Goal: Task Accomplishment & Management: Use online tool/utility

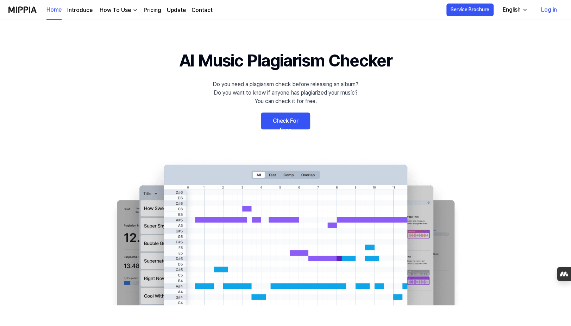
click at [289, 121] on link "Check For Free" at bounding box center [285, 121] width 49 height 17
click at [280, 117] on link "Check For Free" at bounding box center [285, 121] width 49 height 17
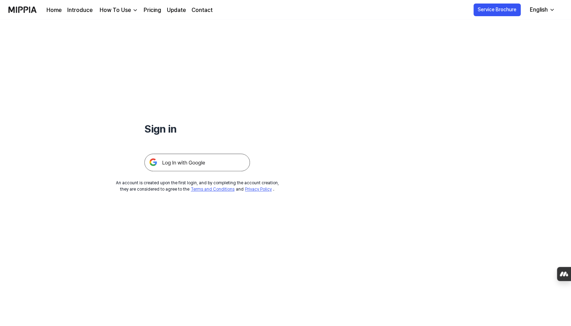
click at [181, 166] on img at bounding box center [197, 163] width 106 height 18
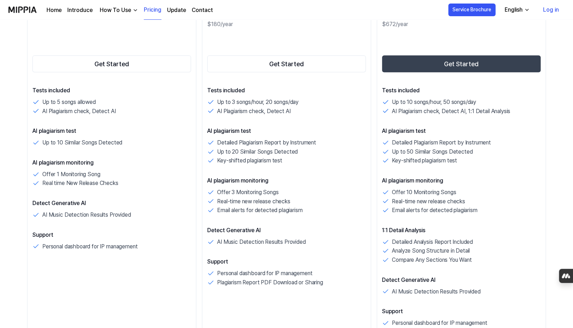
scroll to position [140, 0]
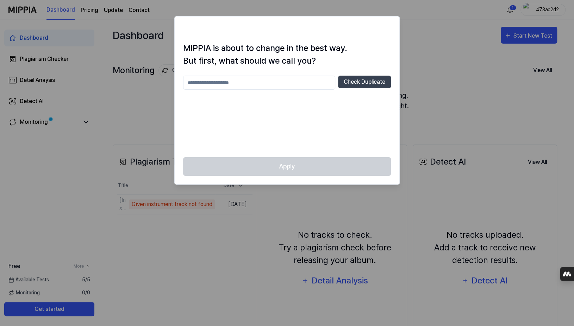
click at [282, 81] on input "text" at bounding box center [259, 83] width 152 height 14
click at [352, 84] on button "Check Duplicate" at bounding box center [364, 82] width 53 height 13
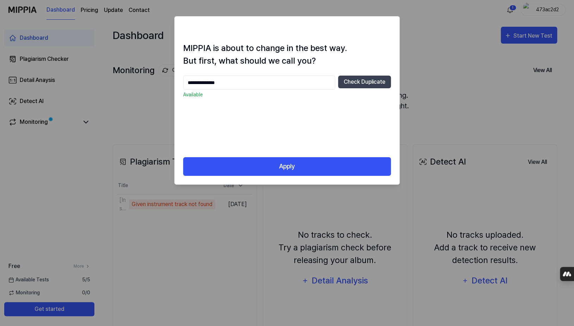
click at [202, 82] on input "**********" at bounding box center [259, 83] width 152 height 14
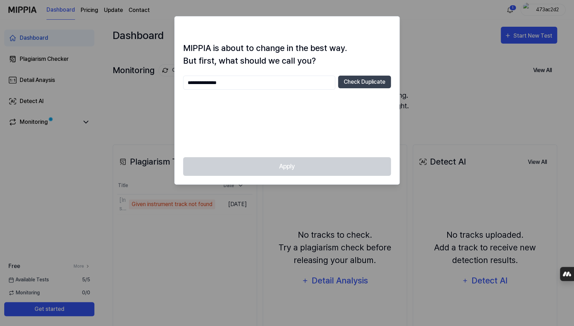
type input "**********"
click at [373, 81] on button "Check Duplicate" at bounding box center [364, 82] width 53 height 13
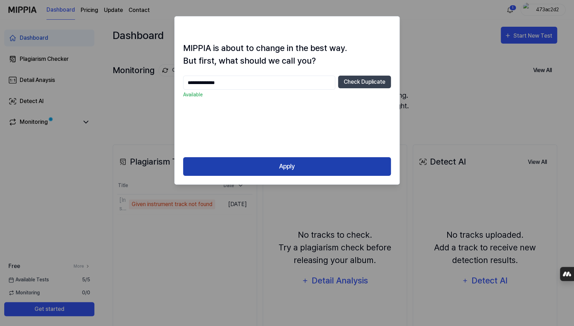
click at [277, 162] on button "Apply" at bounding box center [287, 166] width 208 height 19
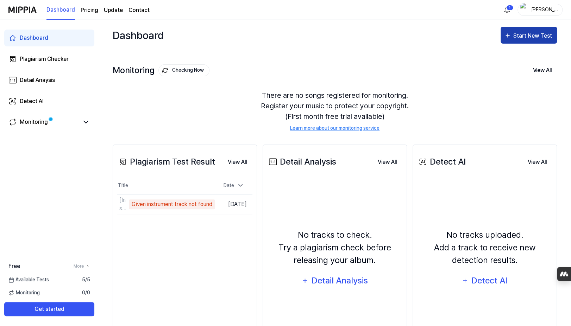
click at [532, 34] on div "Start New Test" at bounding box center [533, 35] width 40 height 9
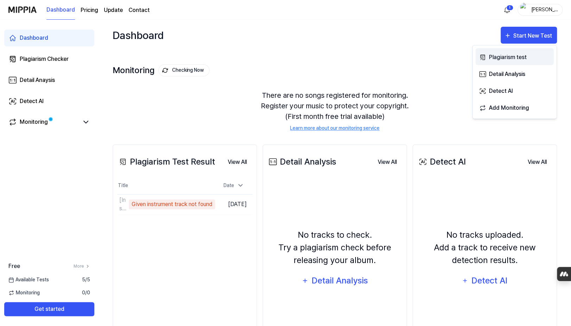
click at [509, 56] on div "Plagiarism test" at bounding box center [519, 57] width 61 height 9
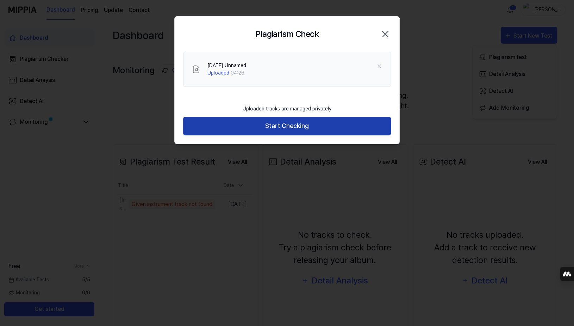
click at [291, 126] on button "Start Checking" at bounding box center [287, 126] width 208 height 19
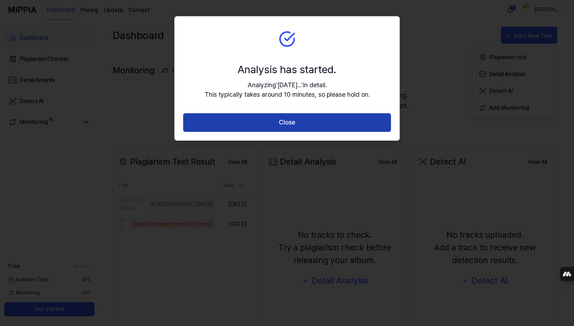
click at [295, 121] on button "Close" at bounding box center [287, 122] width 208 height 19
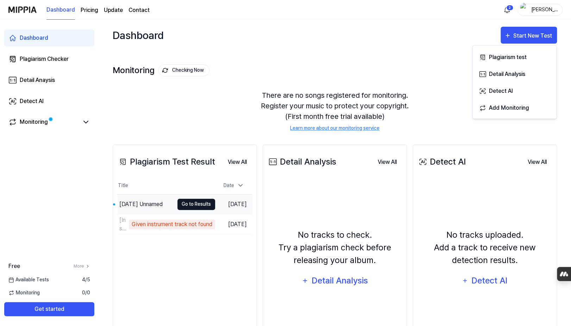
click at [195, 202] on button "Go to Results" at bounding box center [196, 204] width 38 height 11
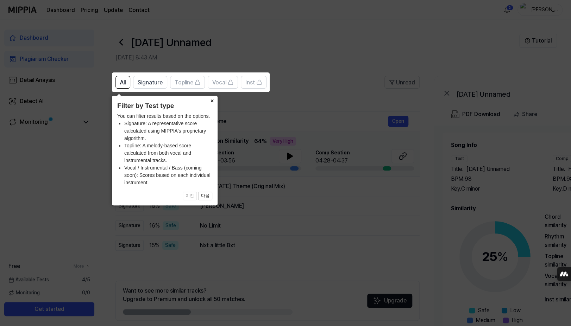
click at [212, 101] on button "×" at bounding box center [211, 101] width 11 height 10
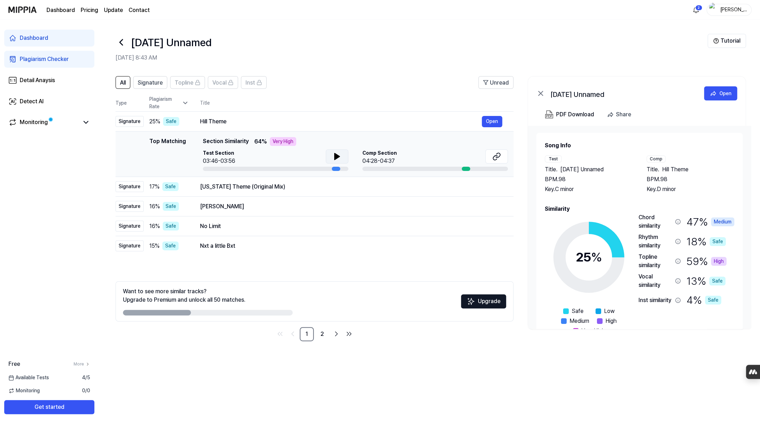
click at [336, 156] on icon at bounding box center [336, 156] width 5 height 6
click at [336, 156] on icon at bounding box center [337, 156] width 8 height 8
click at [496, 156] on icon at bounding box center [496, 156] width 8 height 8
click at [574, 262] on div "High" at bounding box center [718, 261] width 15 height 9
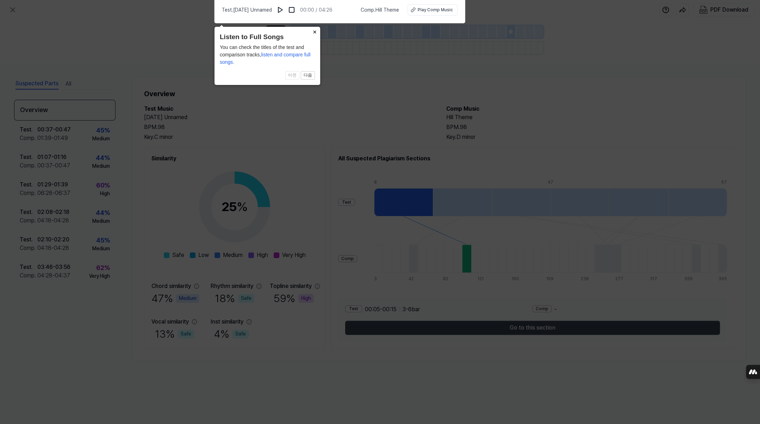
click at [314, 33] on button "×" at bounding box center [314, 32] width 11 height 10
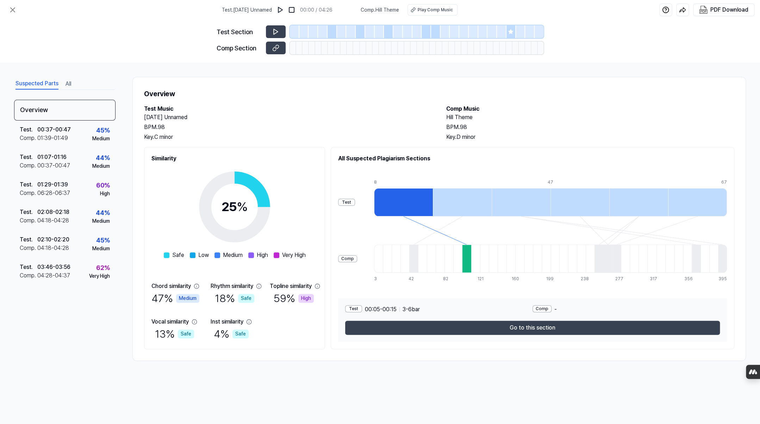
click at [414, 194] on div at bounding box center [403, 202] width 59 height 28
click at [574, 257] on div at bounding box center [607, 258] width 9 height 28
click at [550, 190] on div at bounding box center [521, 202] width 59 height 28
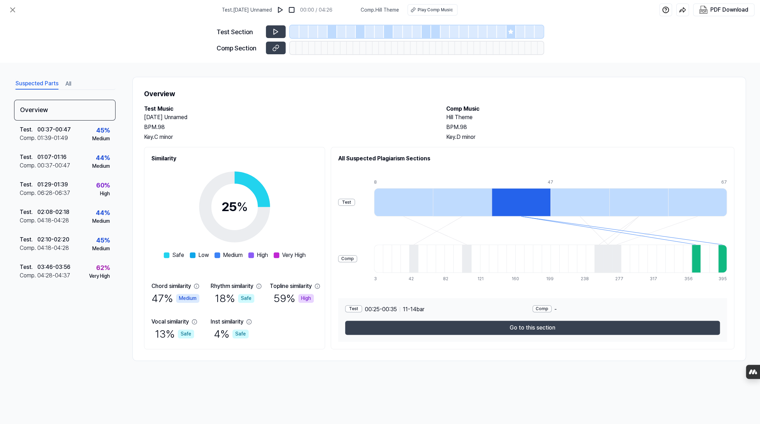
click at [574, 199] on div at bounding box center [579, 202] width 59 height 28
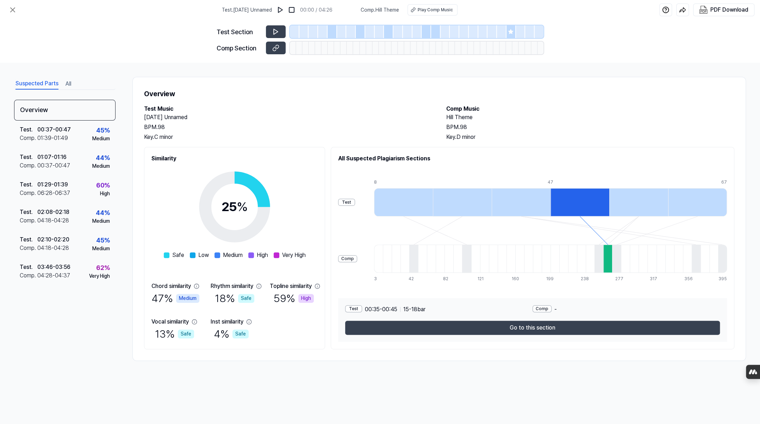
click at [574, 198] on div at bounding box center [638, 202] width 59 height 28
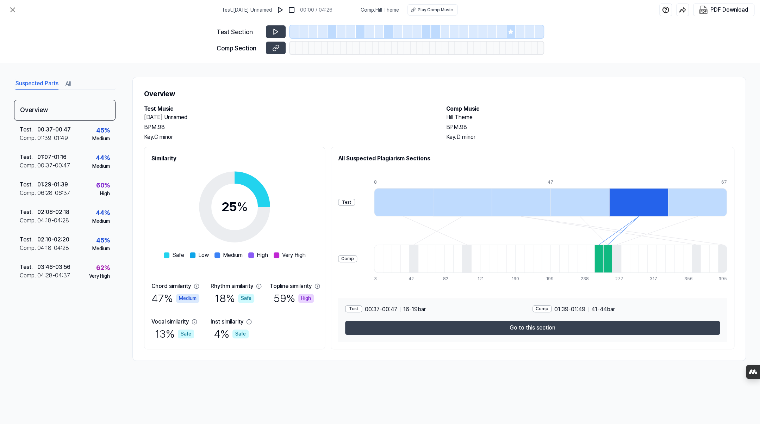
click at [574, 200] on div at bounding box center [697, 202] width 59 height 28
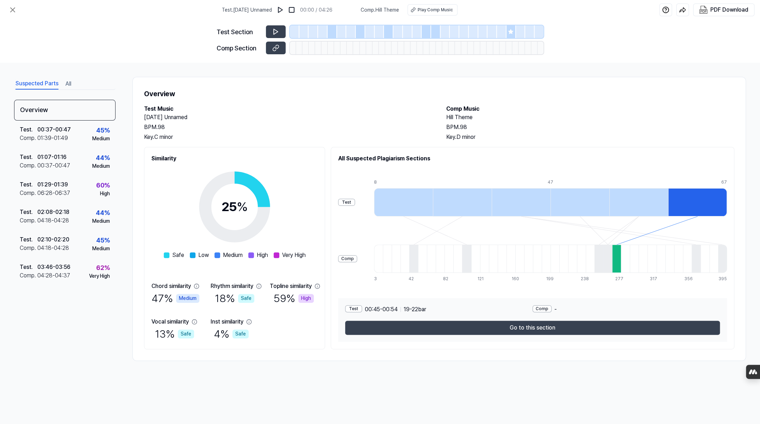
click at [407, 195] on div at bounding box center [403, 202] width 59 height 28
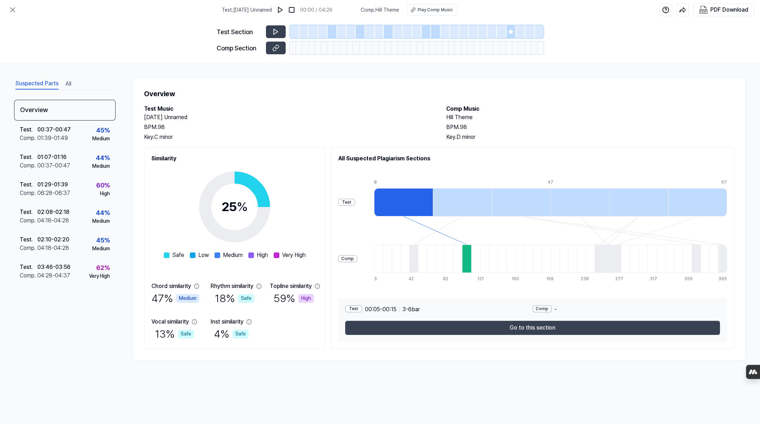
click at [477, 198] on div at bounding box center [462, 202] width 59 height 28
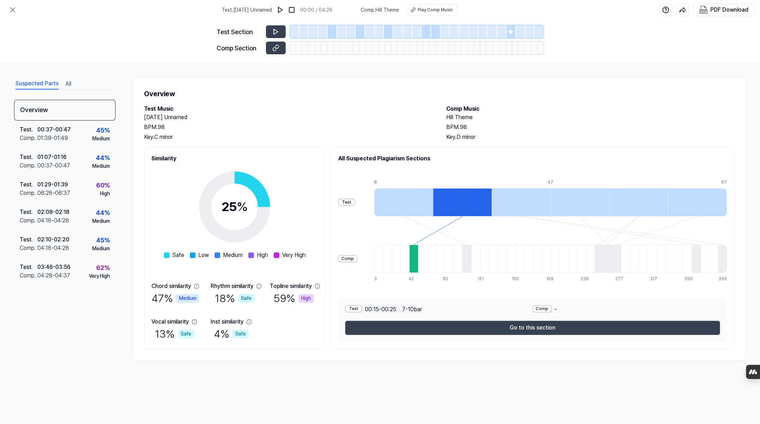
click at [539, 201] on div at bounding box center [521, 202] width 59 height 28
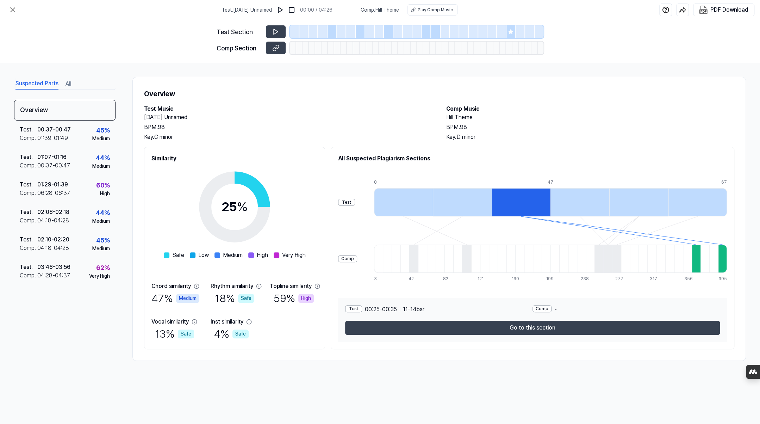
click at [574, 201] on div at bounding box center [579, 202] width 59 height 28
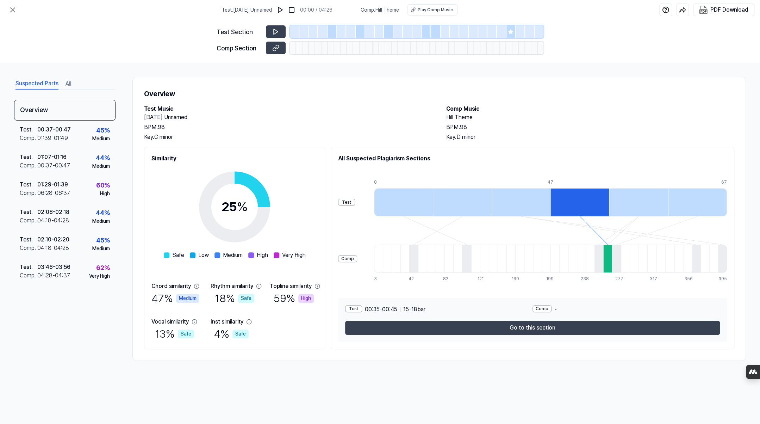
click at [574, 202] on div at bounding box center [638, 202] width 59 height 28
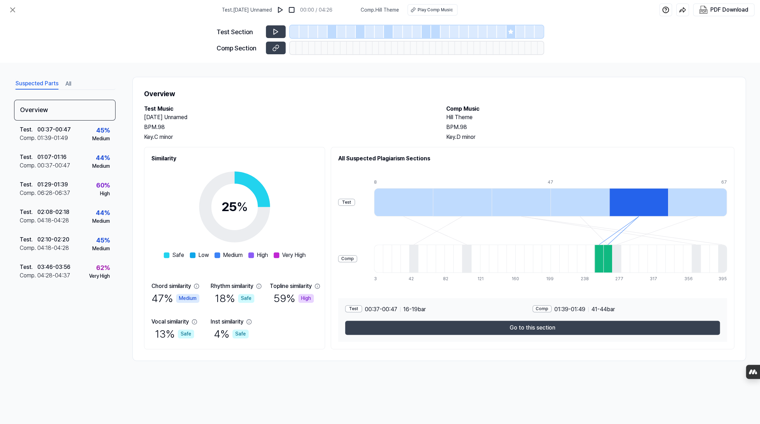
click at [574, 204] on div at bounding box center [579, 202] width 59 height 28
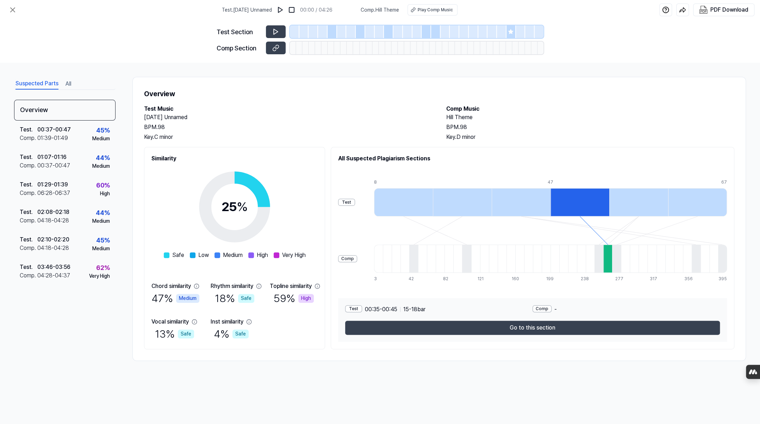
click at [574, 203] on div at bounding box center [638, 202] width 59 height 28
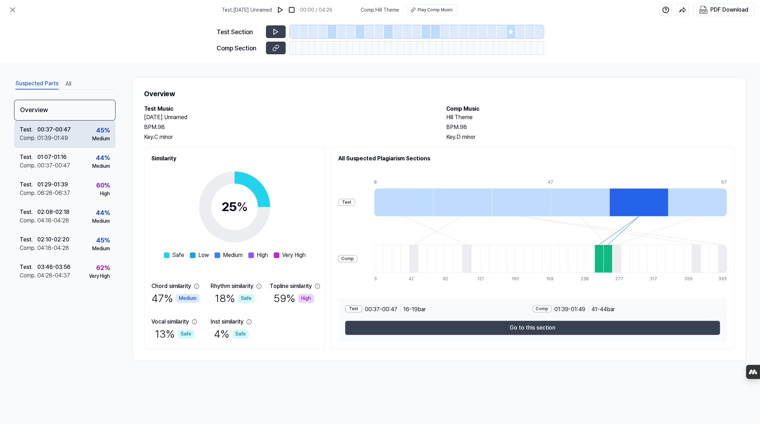
click at [44, 134] on div "01:39 - 01:49" at bounding box center [52, 138] width 31 height 8
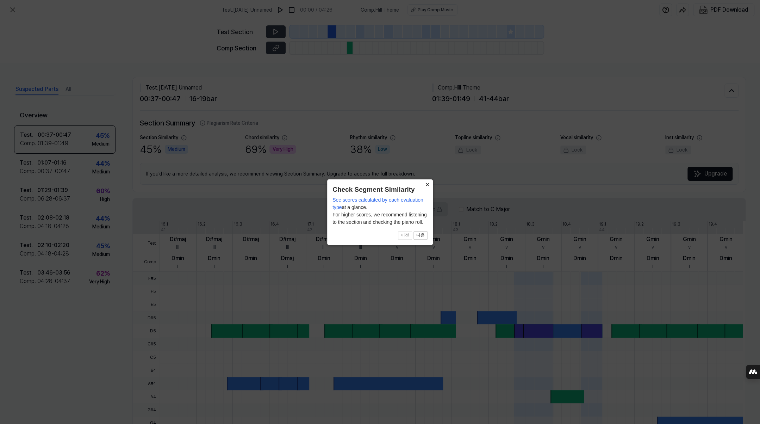
click at [428, 184] on button "×" at bounding box center [426, 184] width 11 height 10
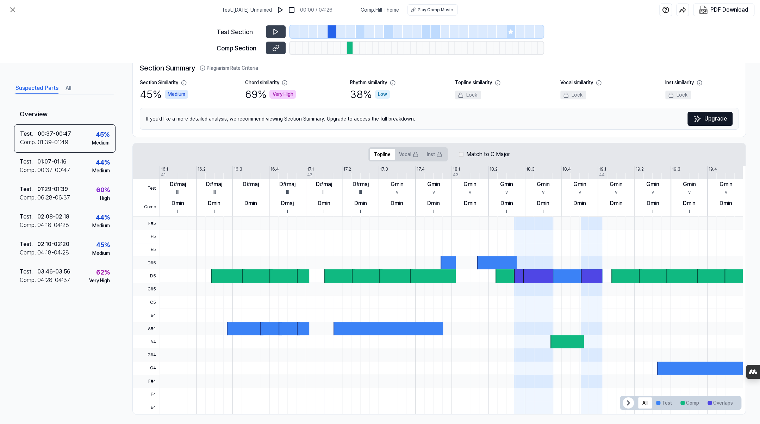
scroll to position [59, 0]
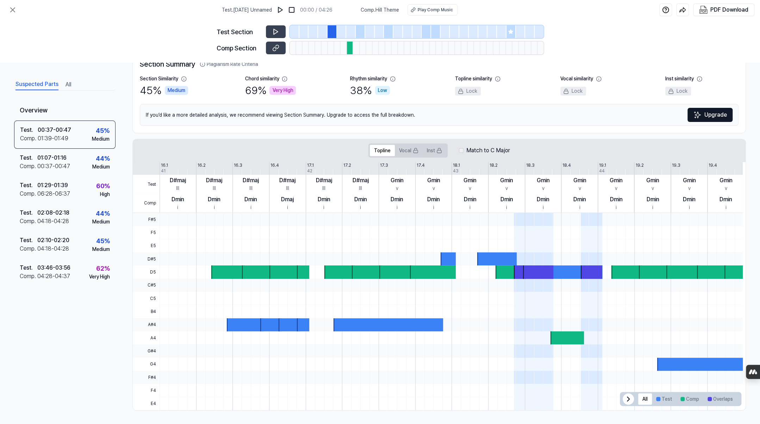
click at [574, 326] on icon at bounding box center [628, 398] width 8 height 8
click at [574, 326] on icon at bounding box center [732, 398] width 8 height 8
click at [574, 326] on button "Comp" at bounding box center [689, 398] width 27 height 11
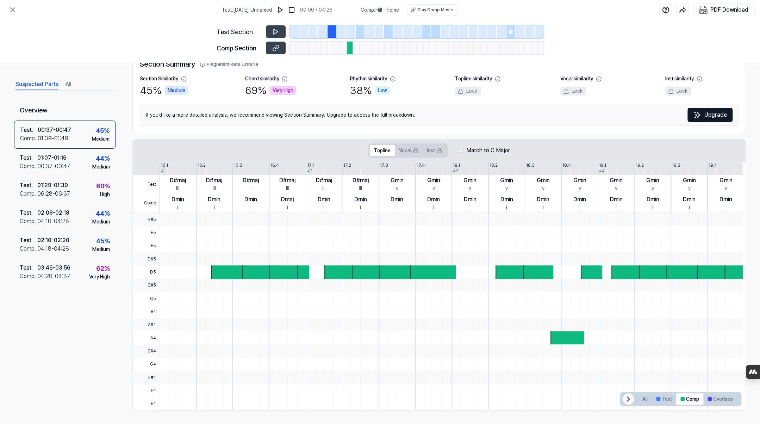
click at [574, 326] on div "All Test Comp Overlaps" at bounding box center [688, 399] width 102 height 14
click at [574, 326] on icon at bounding box center [732, 398] width 8 height 8
click at [574, 326] on button "All" at bounding box center [645, 398] width 14 height 11
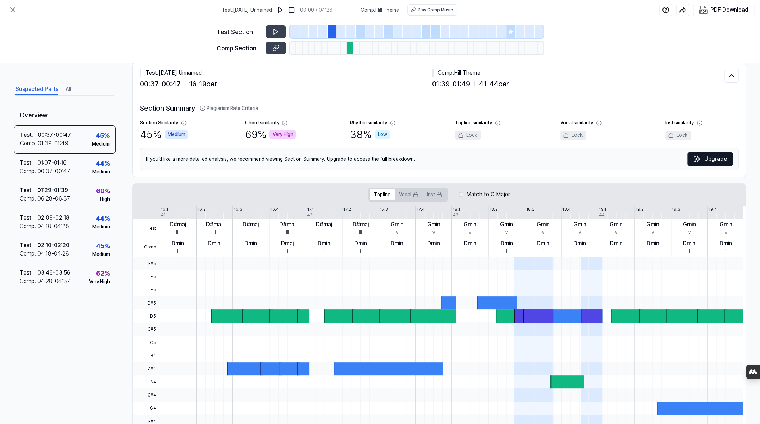
scroll to position [0, 0]
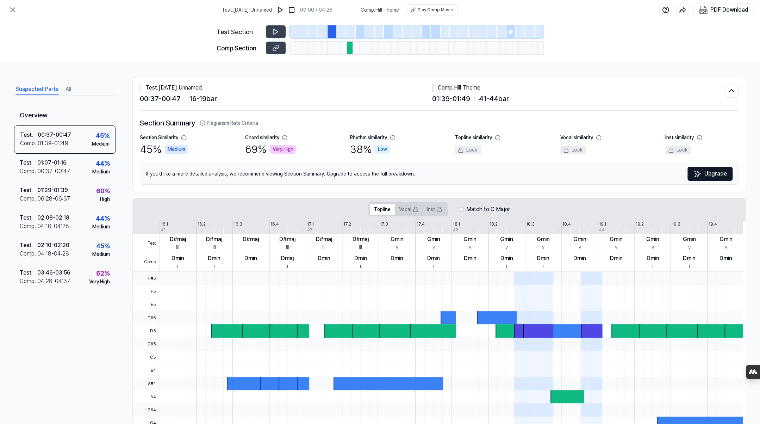
click at [426, 33] on div at bounding box center [426, 31] width 10 height 13
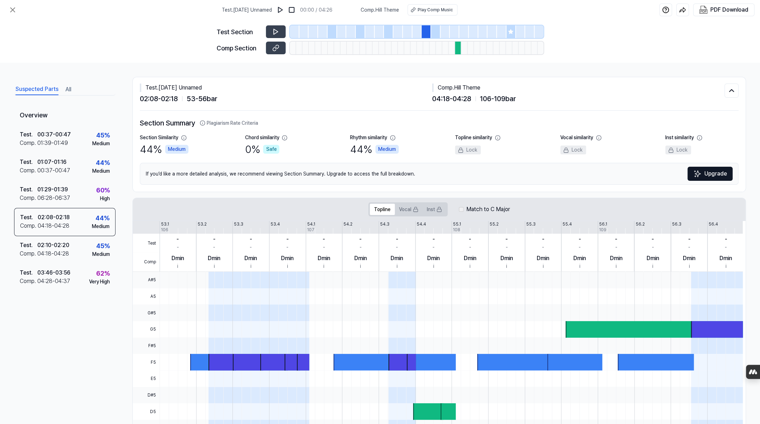
click at [434, 32] on div at bounding box center [436, 31] width 10 height 13
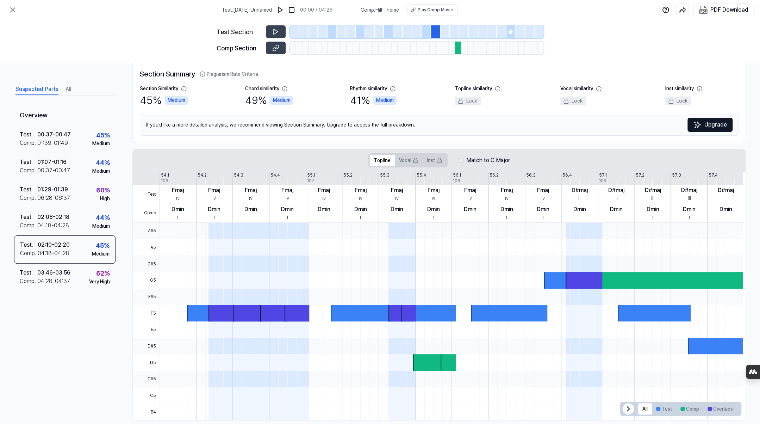
scroll to position [59, 0]
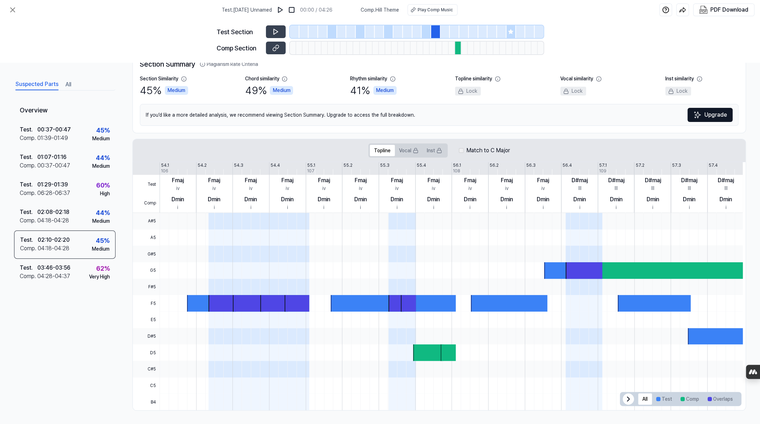
click at [57, 326] on div "Overview Test . 00:37 - 00:47 Comp . 01:39 - 01:49 45 % Medium Test . 01:07 - 0…" at bounding box center [64, 240] width 101 height 281
